Goal: Check status: Check status

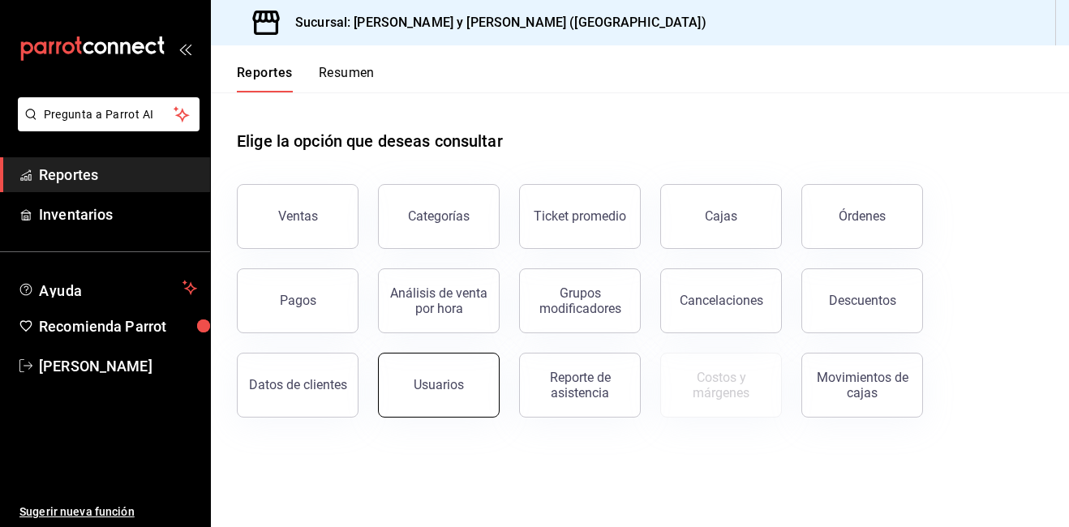
click at [411, 373] on button "Usuarios" at bounding box center [439, 385] width 122 height 65
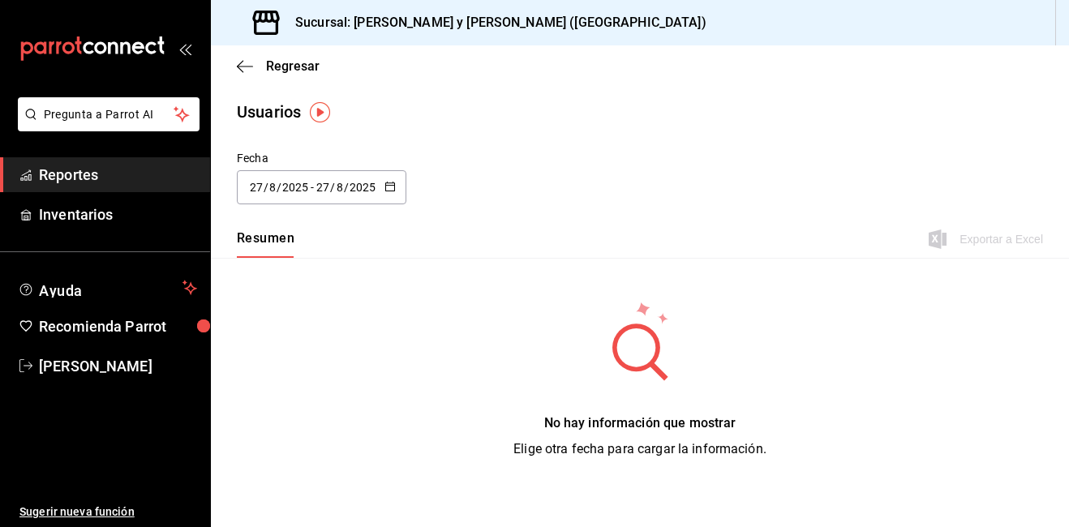
click at [384, 192] on button "button" at bounding box center [389, 188] width 11 height 14
click at [434, 285] on div "No hay información que mostrar Elige otra fecha para cargar la información." at bounding box center [640, 379] width 858 height 243
